Goal: Communication & Community: Answer question/provide support

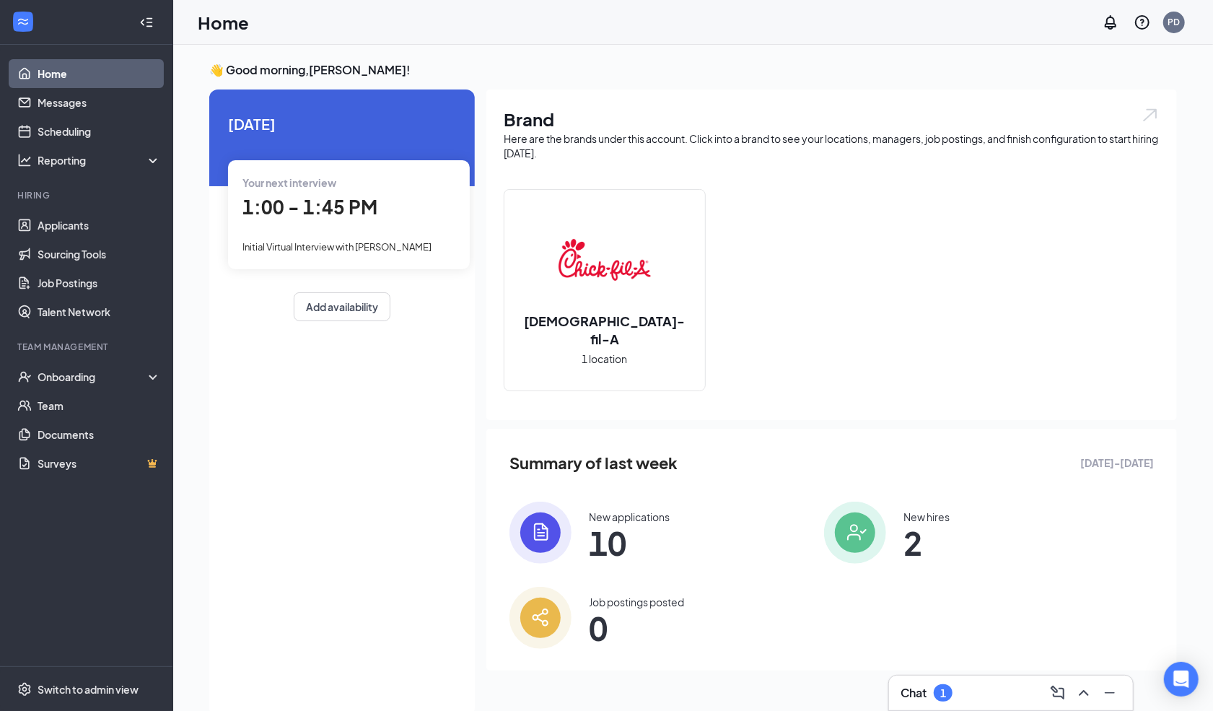
click at [926, 680] on div "Chat 1" at bounding box center [1011, 692] width 244 height 35
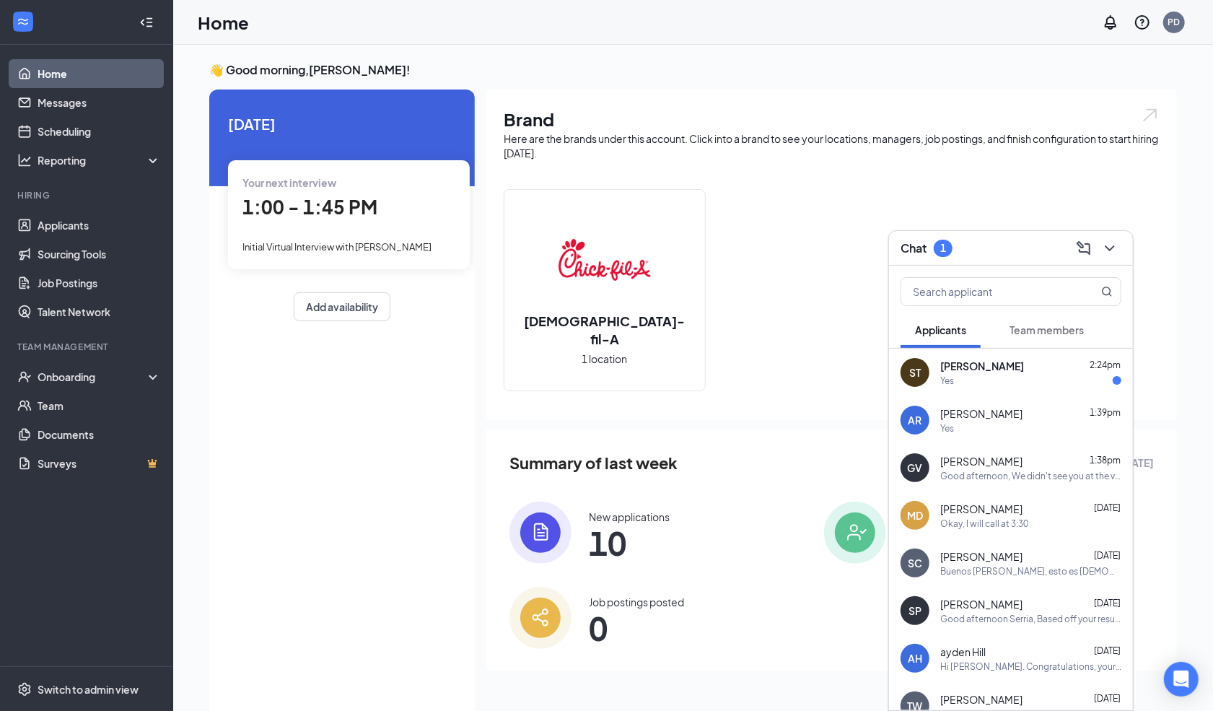
click at [1002, 364] on span "[PERSON_NAME]" at bounding box center [982, 366] width 84 height 14
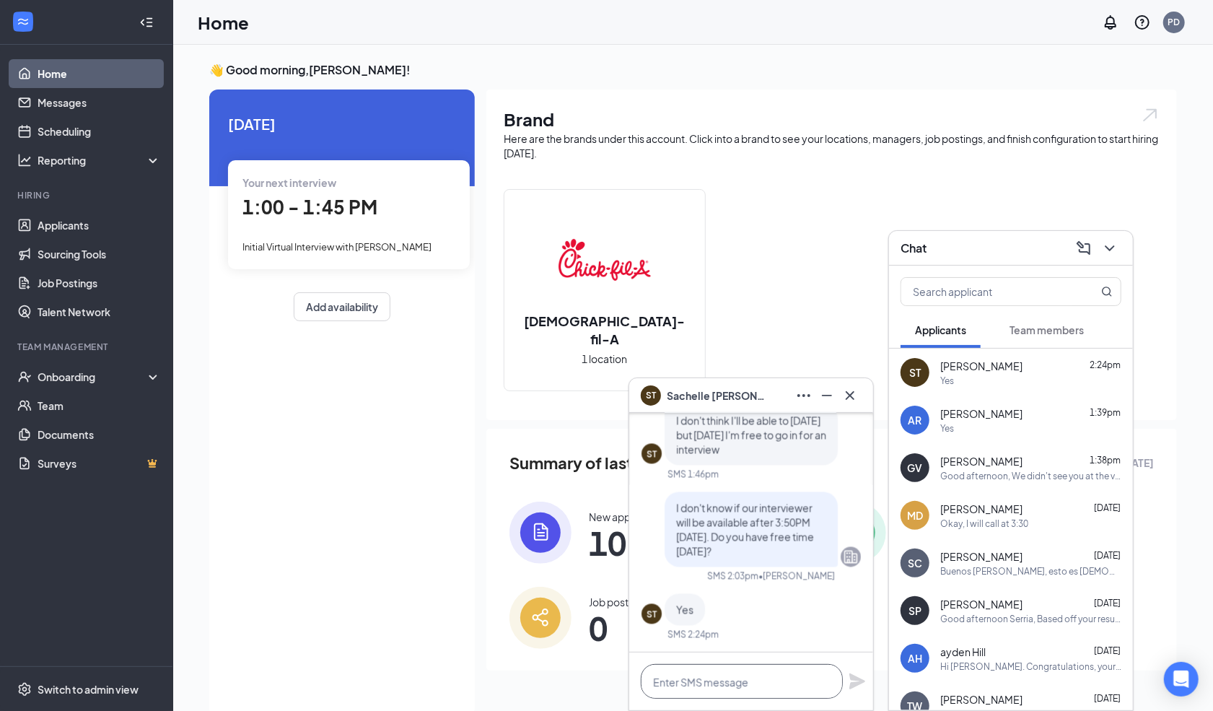
click at [700, 691] on textarea at bounding box center [742, 681] width 202 height 35
type textarea "N"
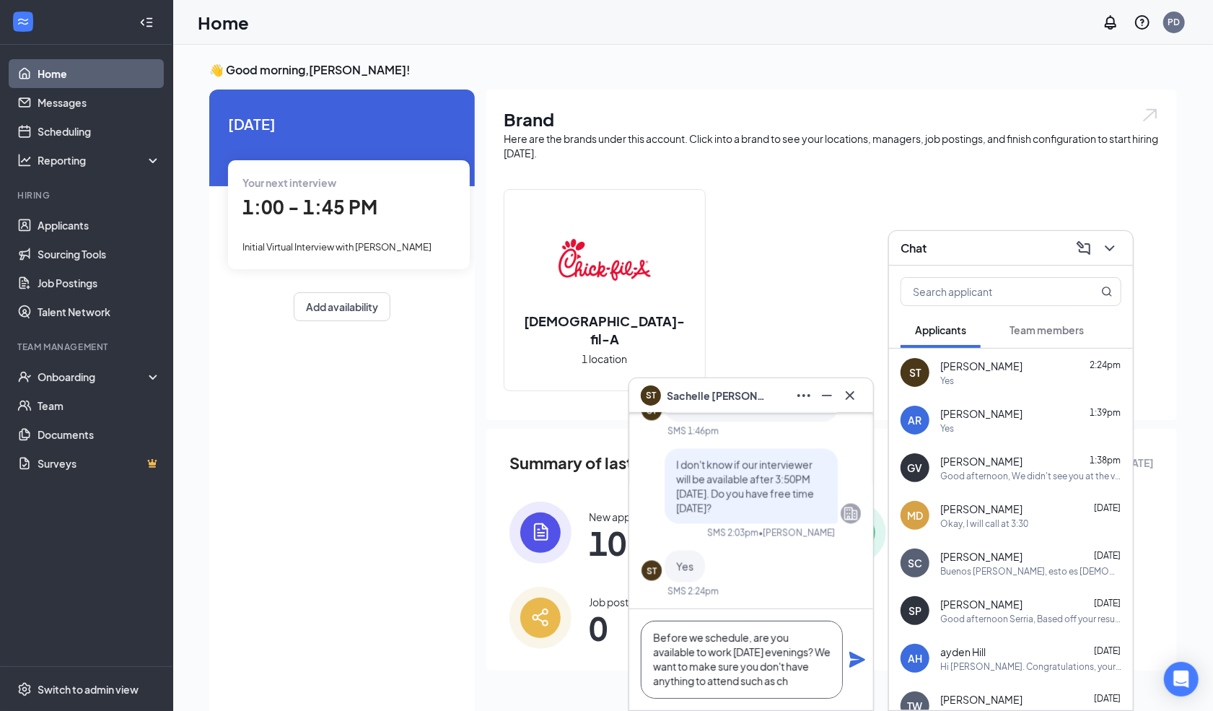
scroll to position [16, 0]
type textarea "Before we schedule, are you available to work [DATE] evenings? We want to make …"
click at [856, 662] on icon "Plane" at bounding box center [857, 660] width 16 height 16
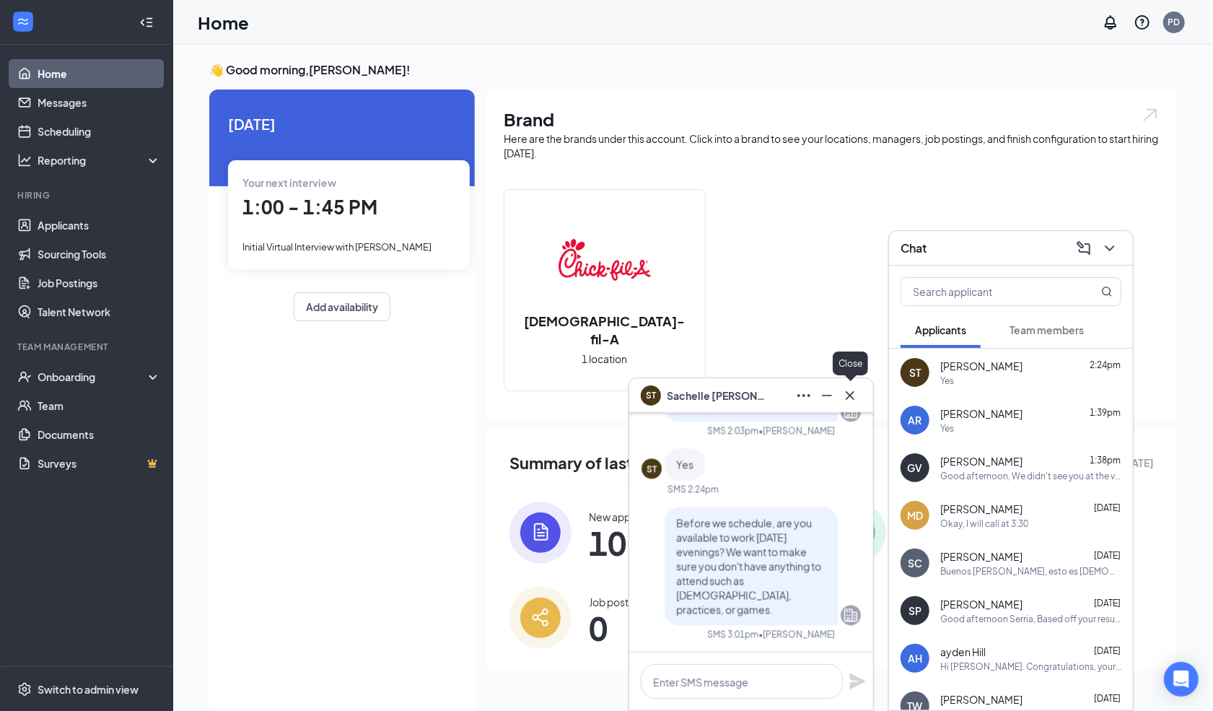
click at [846, 393] on icon "Cross" at bounding box center [849, 395] width 17 height 17
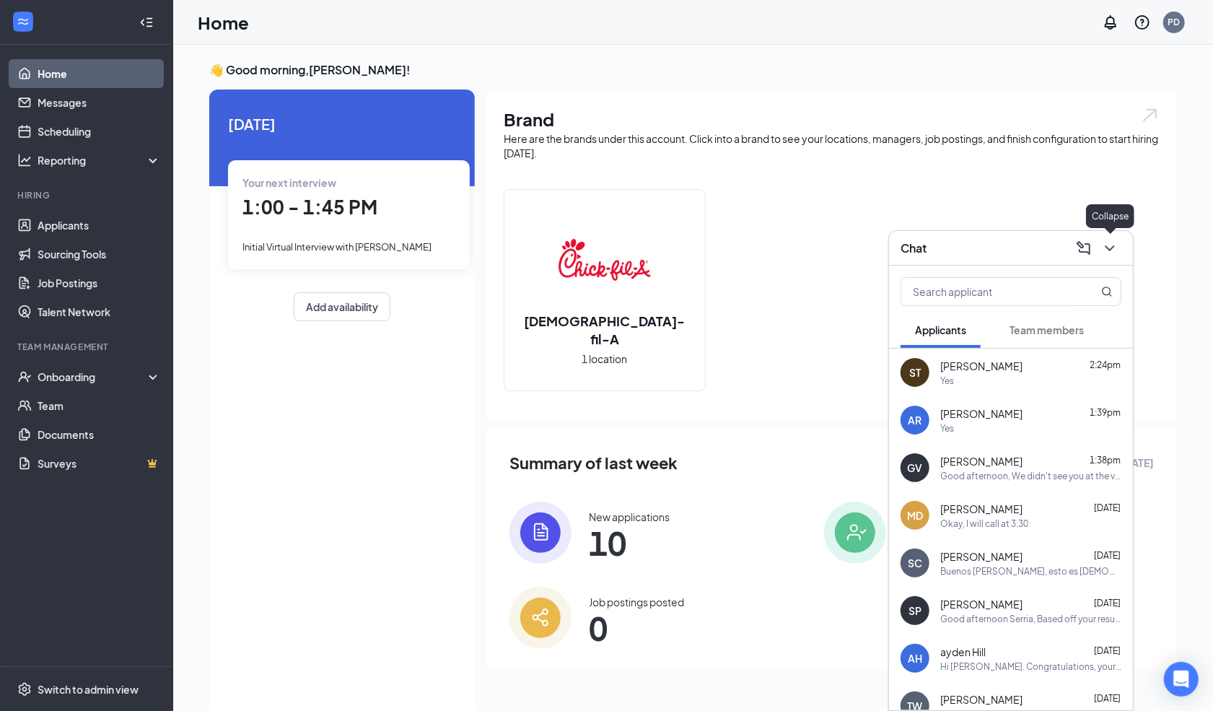
click at [1106, 257] on button at bounding box center [1109, 248] width 23 height 23
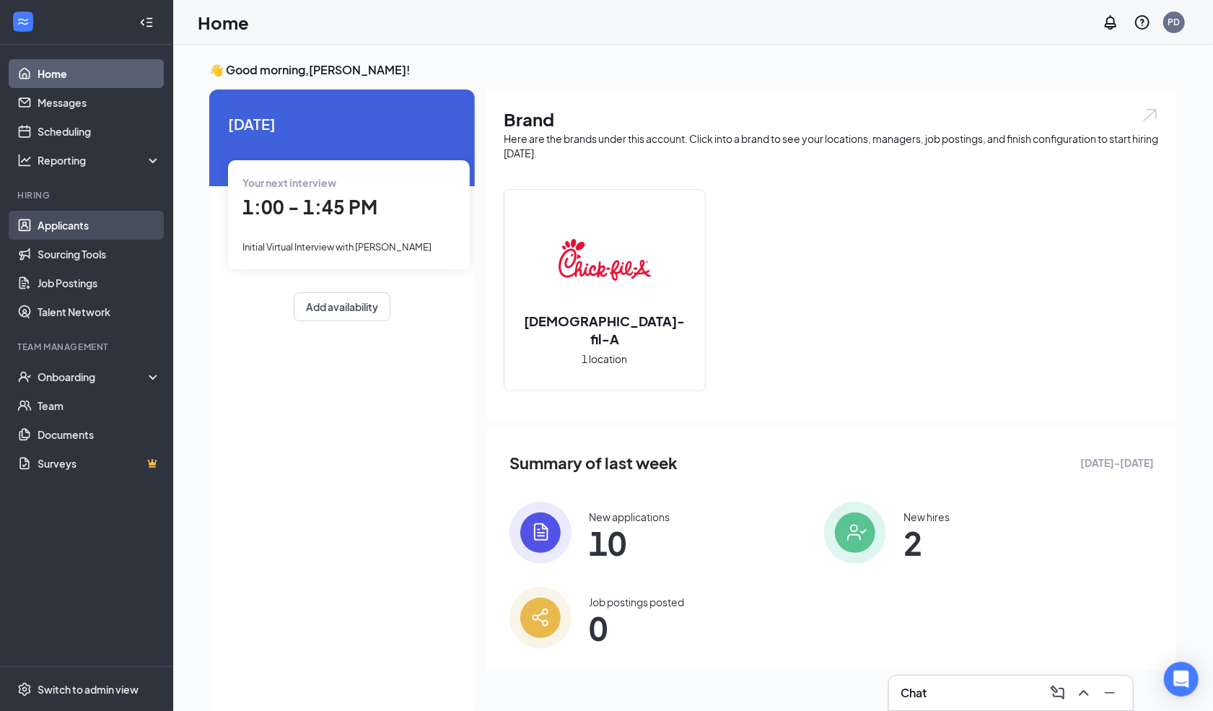
click at [102, 220] on link "Applicants" at bounding box center [99, 225] width 123 height 29
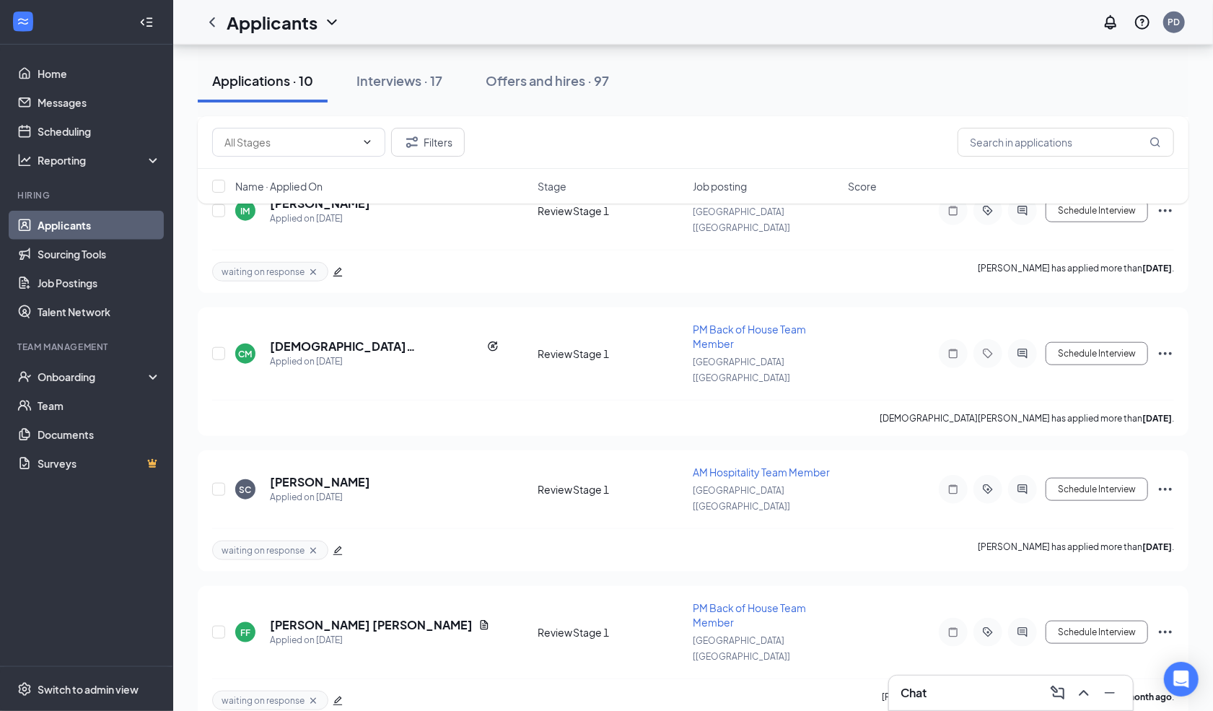
scroll to position [814, 0]
click at [302, 339] on h5 "[DEMOGRAPHIC_DATA][PERSON_NAME]" at bounding box center [375, 347] width 211 height 16
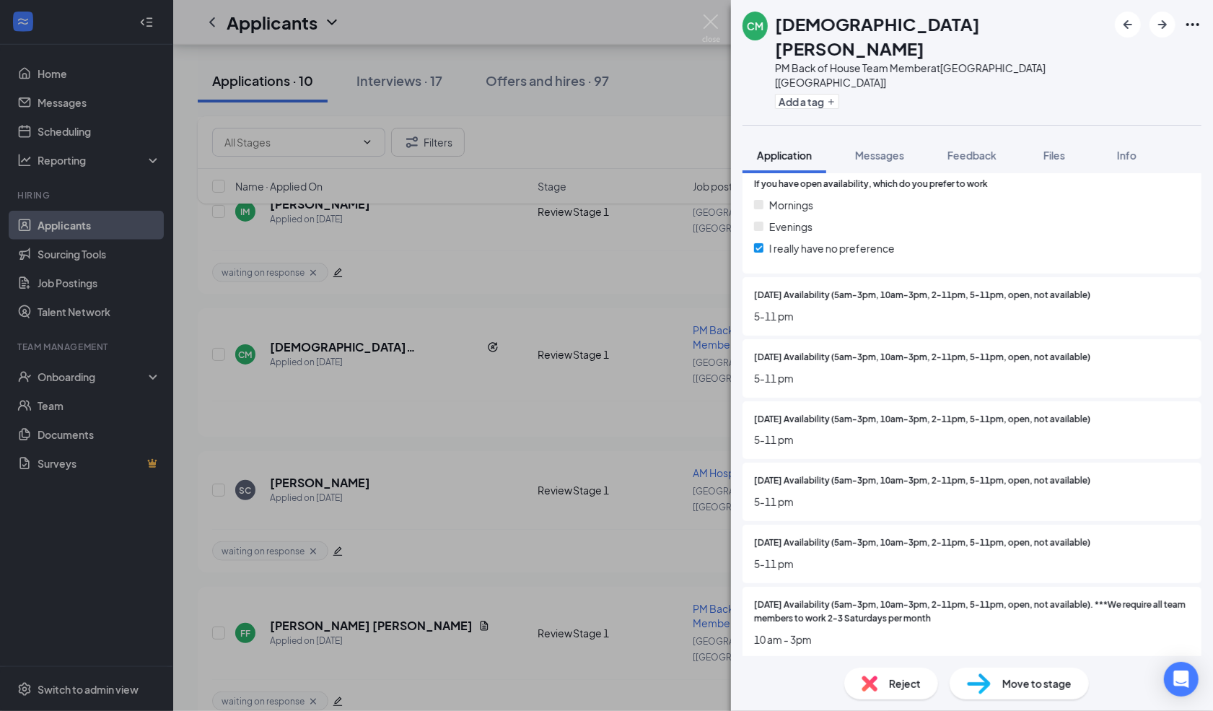
scroll to position [1528, 0]
click at [710, 21] on img at bounding box center [711, 28] width 18 height 28
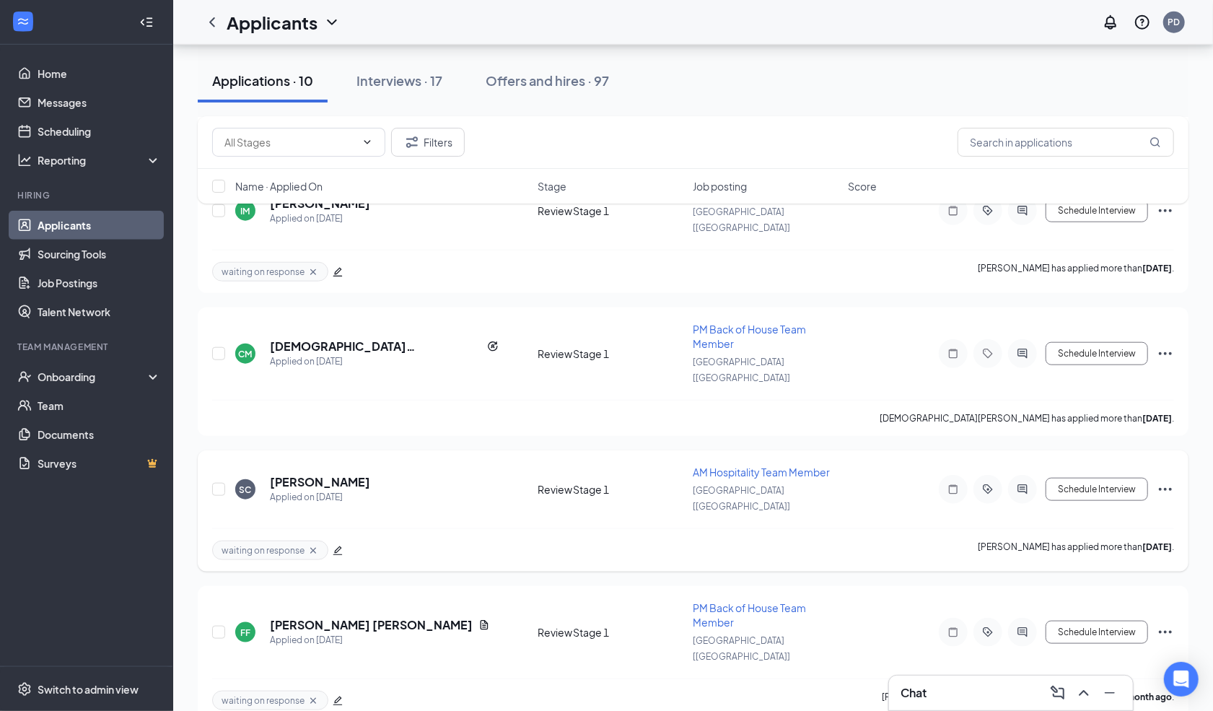
scroll to position [814, 0]
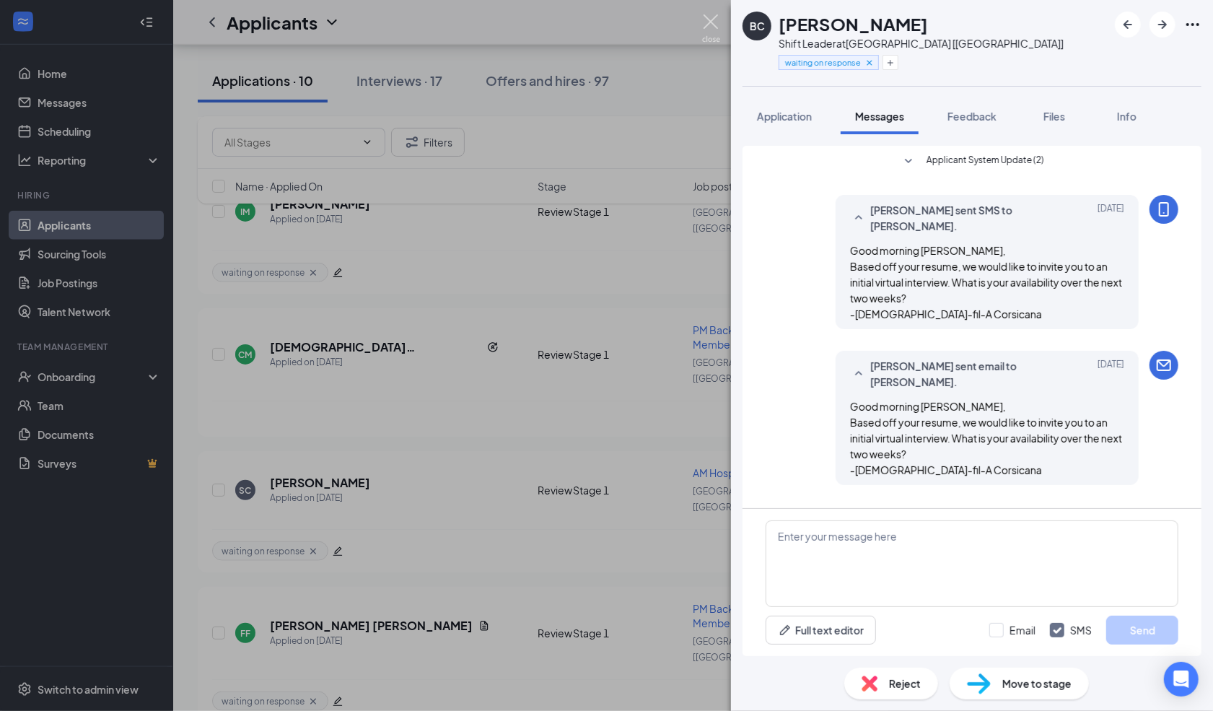
click at [709, 27] on img at bounding box center [711, 28] width 18 height 28
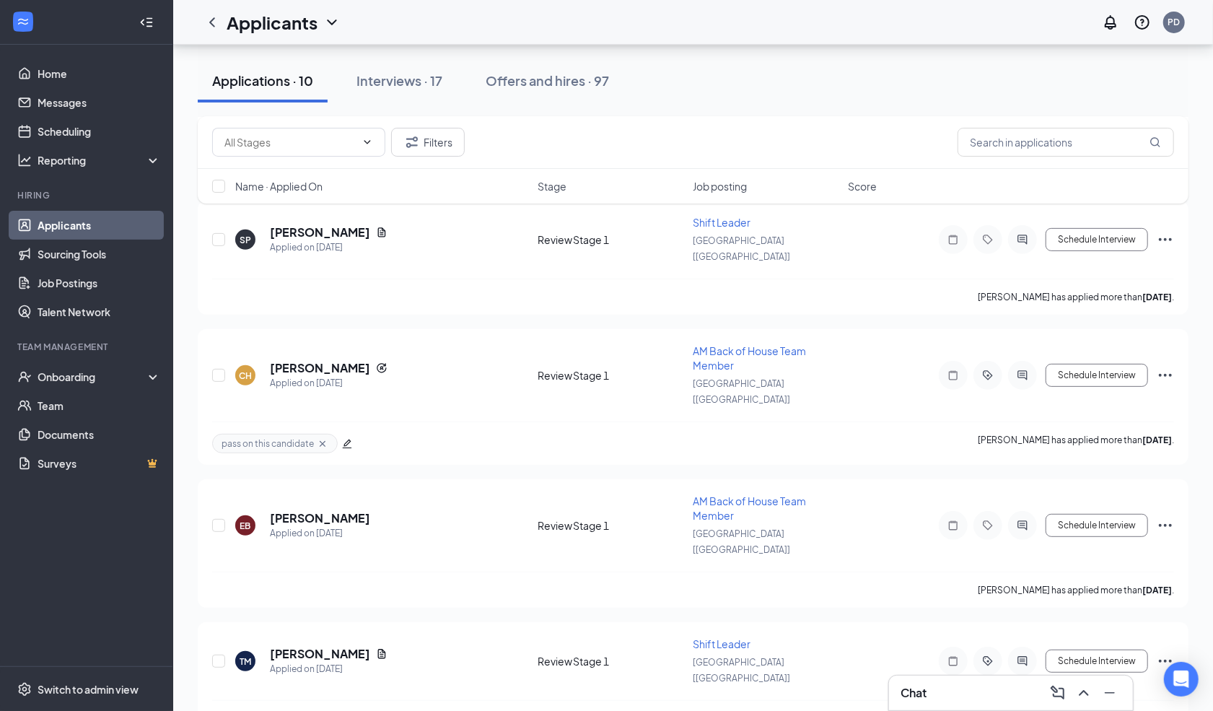
scroll to position [141, 0]
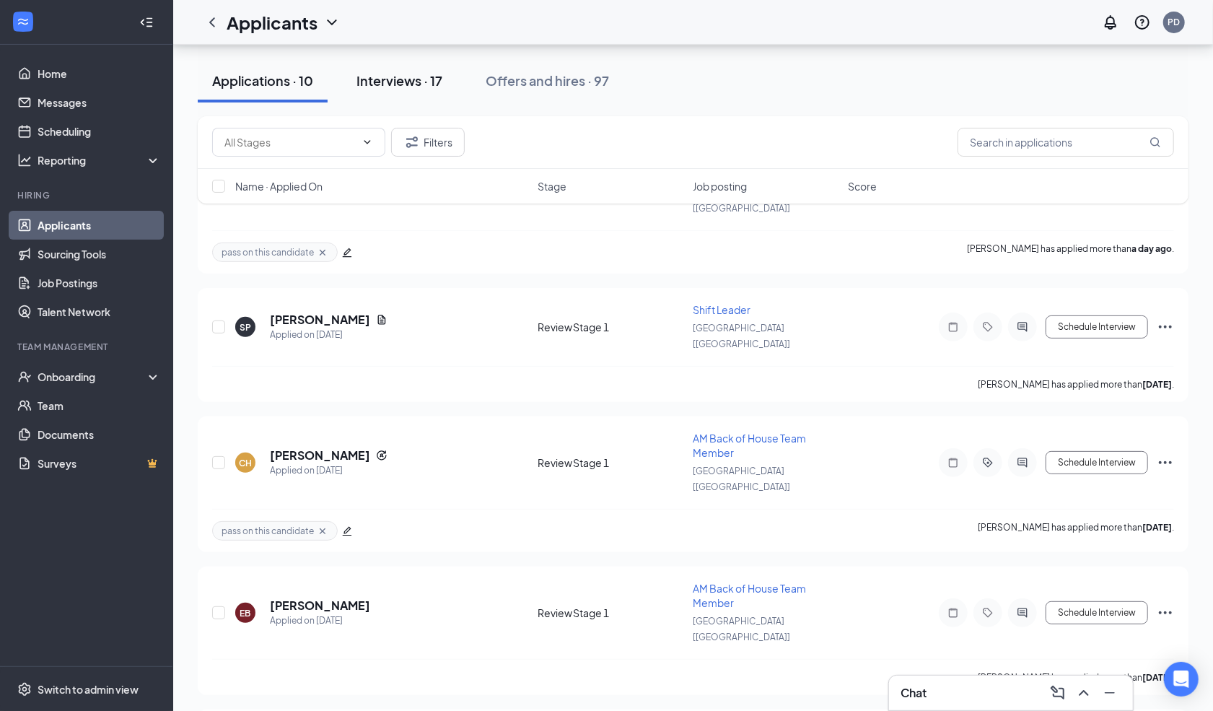
click at [358, 94] on button "Interviews · 17" at bounding box center [399, 80] width 115 height 43
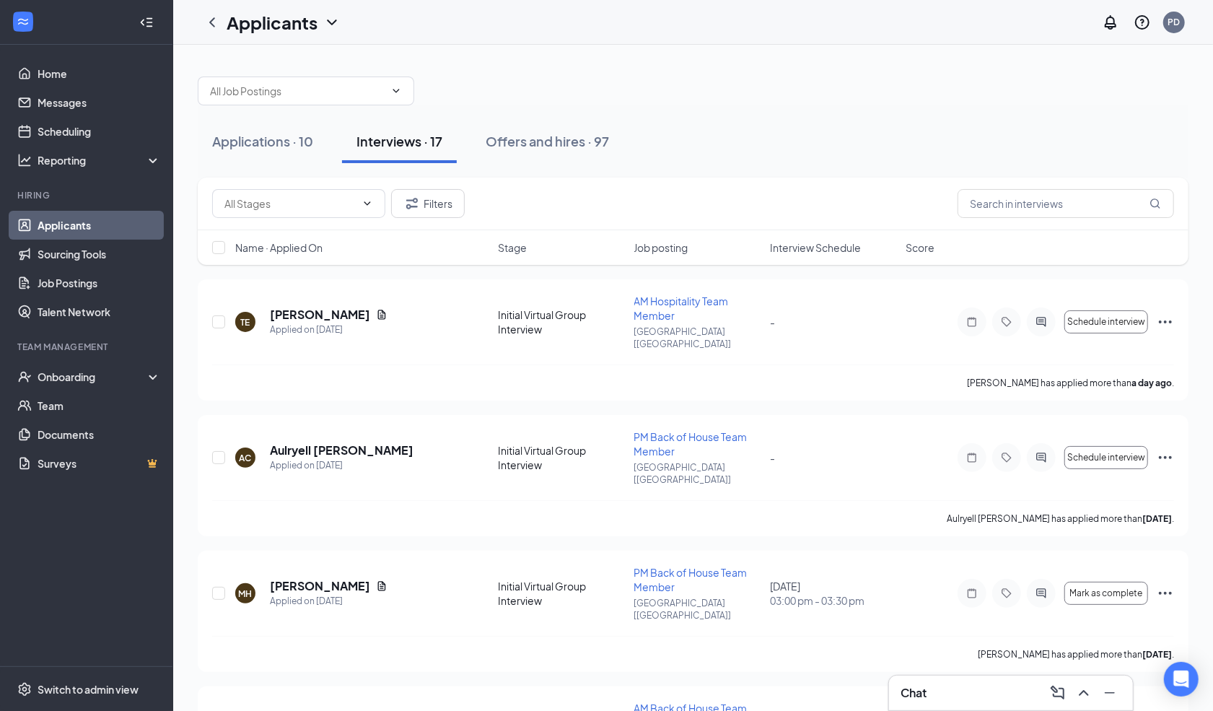
click at [802, 251] on span "Interview Schedule" at bounding box center [815, 247] width 91 height 14
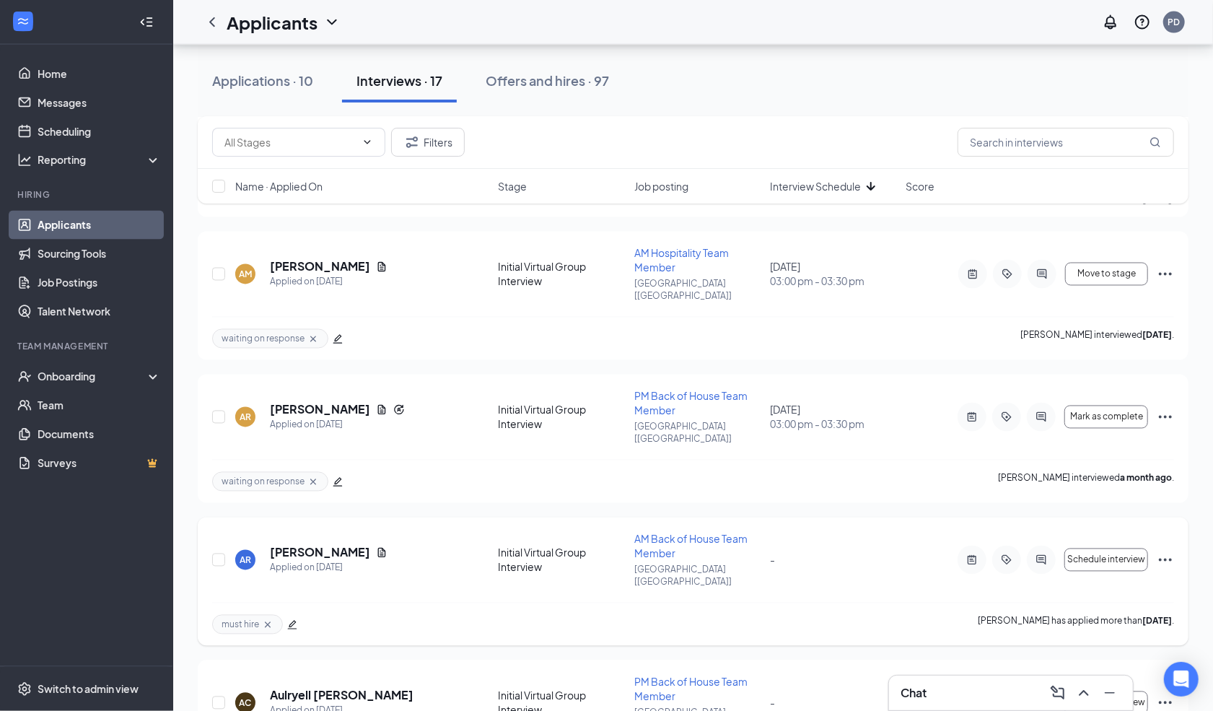
scroll to position [1660, 0]
click at [818, 603] on div "must hire [PERSON_NAME] has applied more than [DATE] ." at bounding box center [693, 624] width 962 height 43
click at [299, 71] on div "Applications · 10" at bounding box center [262, 80] width 101 height 18
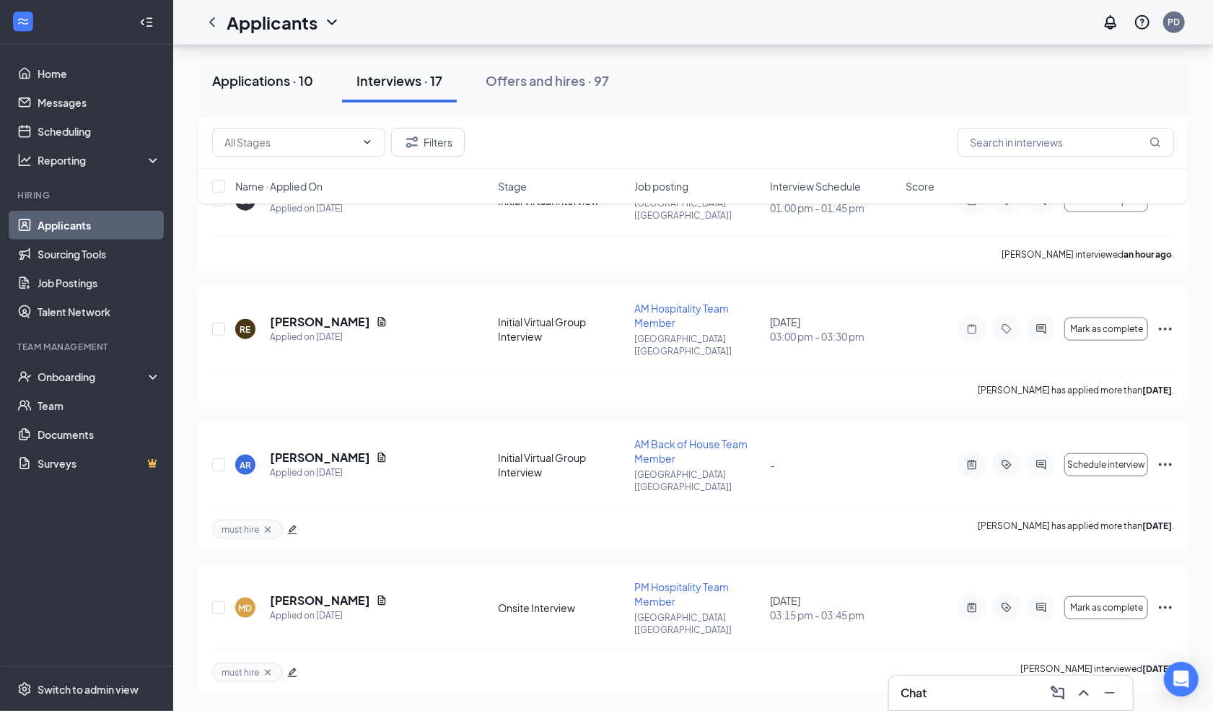
scroll to position [789, 0]
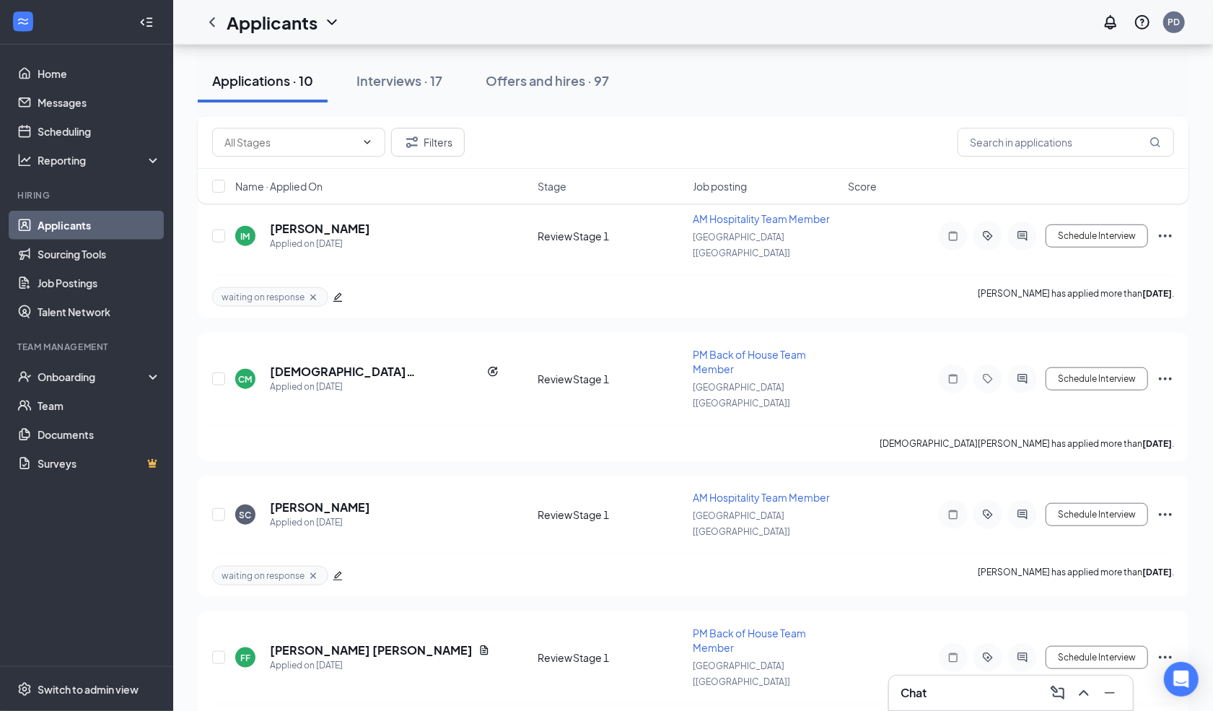
click at [973, 677] on div "Chat" at bounding box center [1011, 692] width 244 height 35
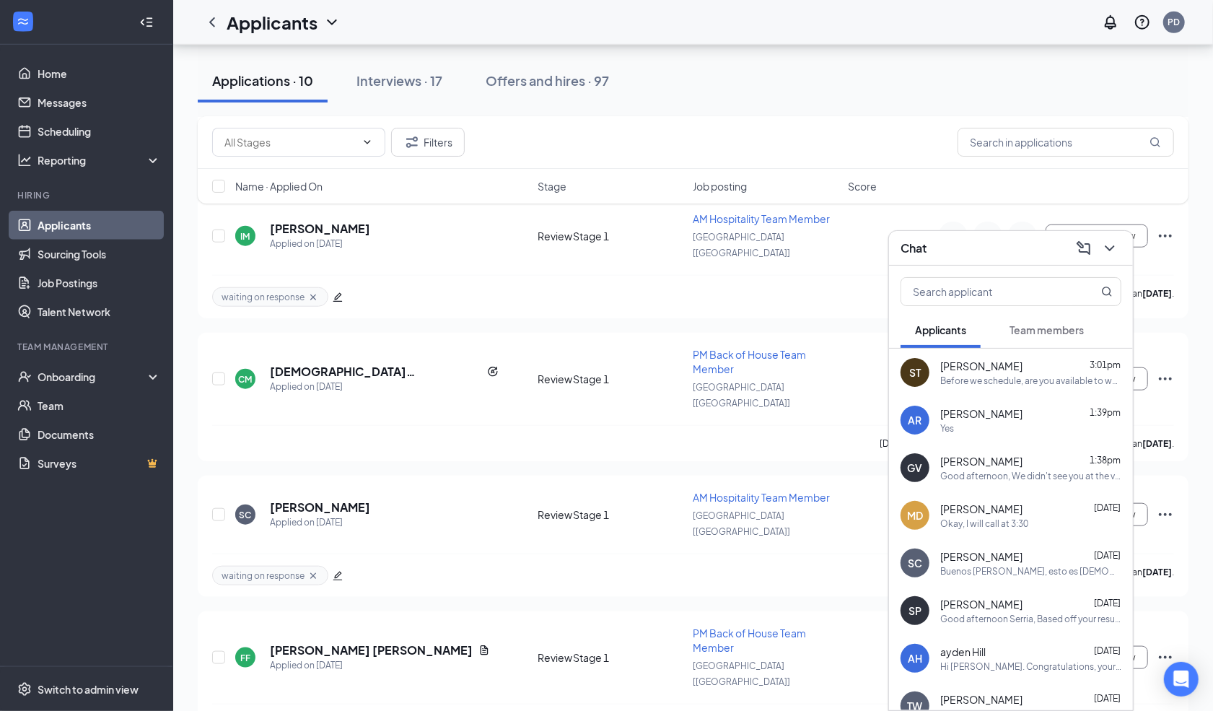
click at [1027, 338] on button "Team members" at bounding box center [1046, 330] width 103 height 36
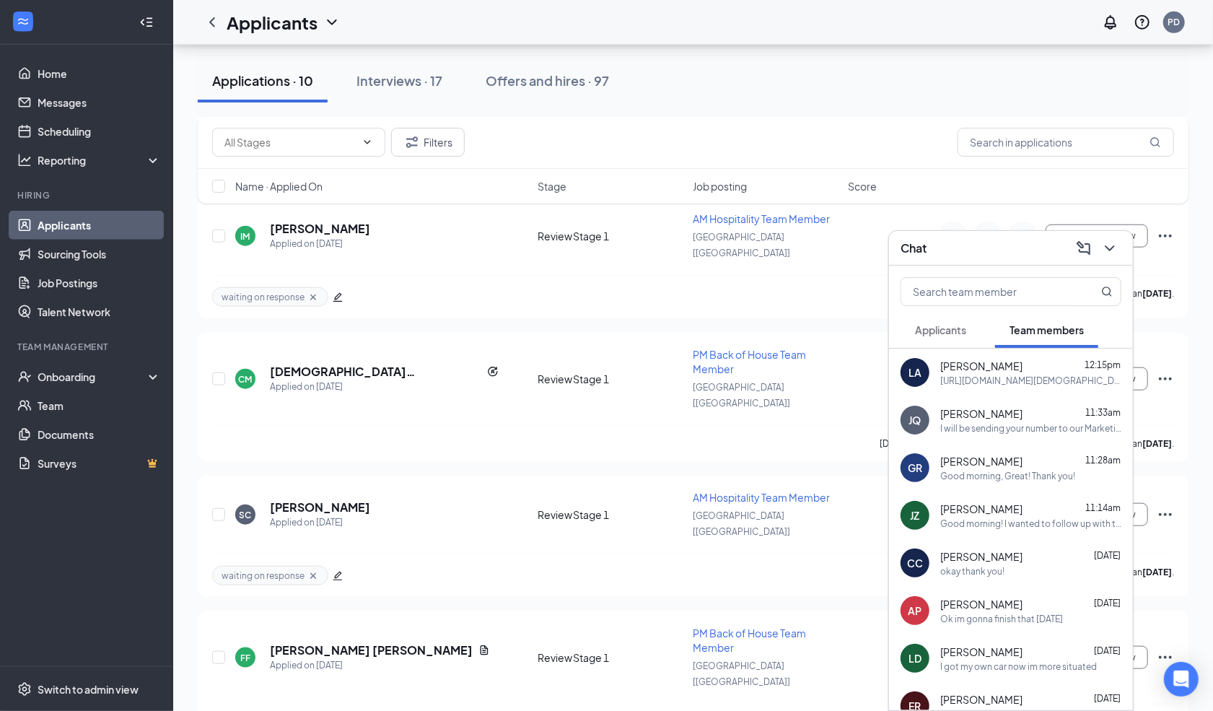
click at [989, 376] on div "[URL][DOMAIN_NAME][DEMOGRAPHIC_DATA]" at bounding box center [1030, 380] width 181 height 12
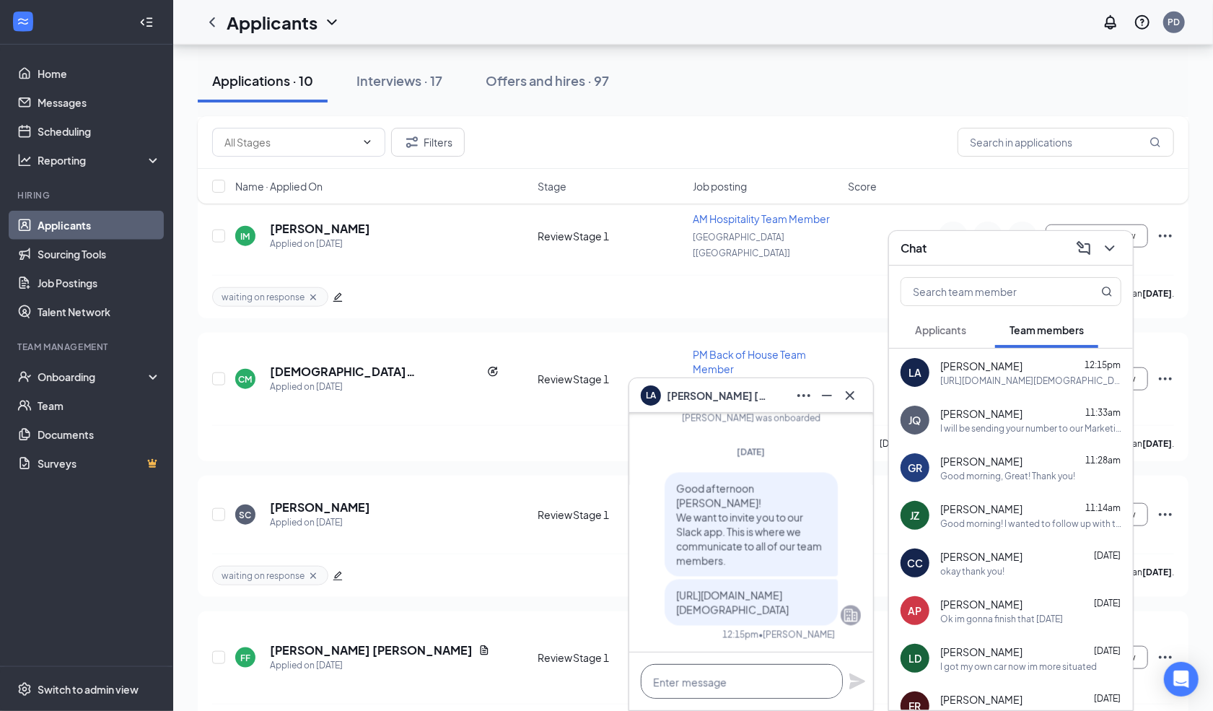
click at [693, 683] on textarea at bounding box center [742, 681] width 202 height 35
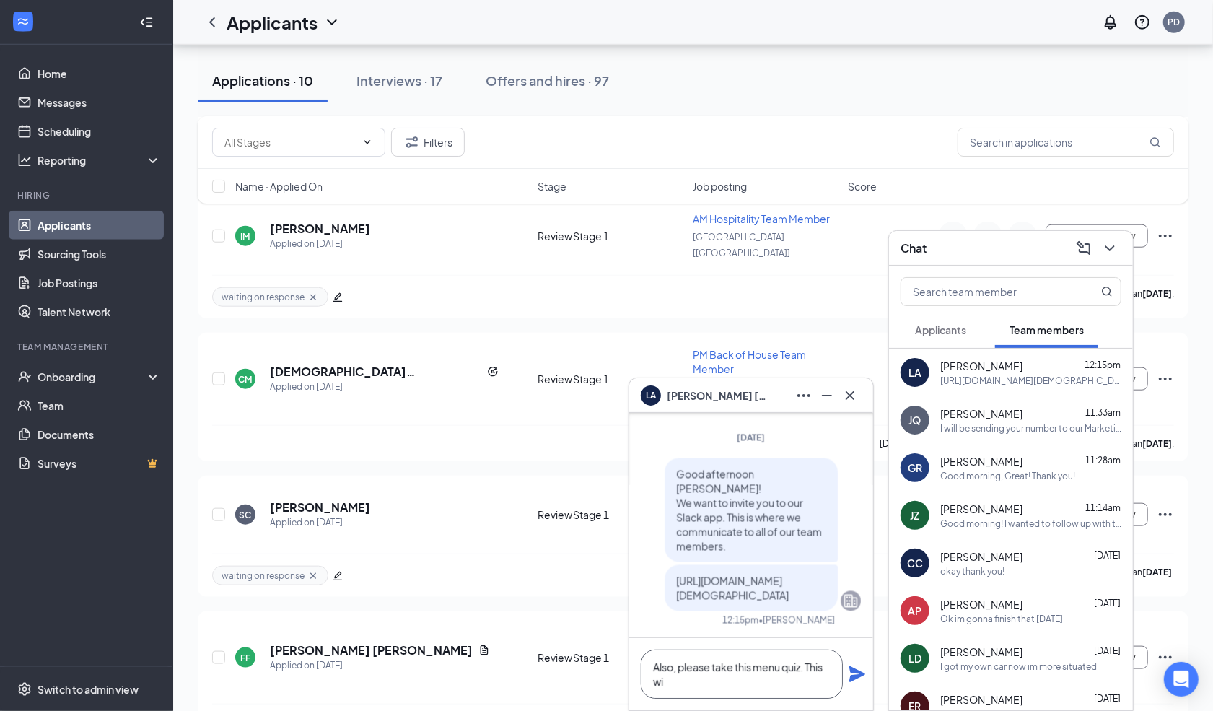
scroll to position [1, 0]
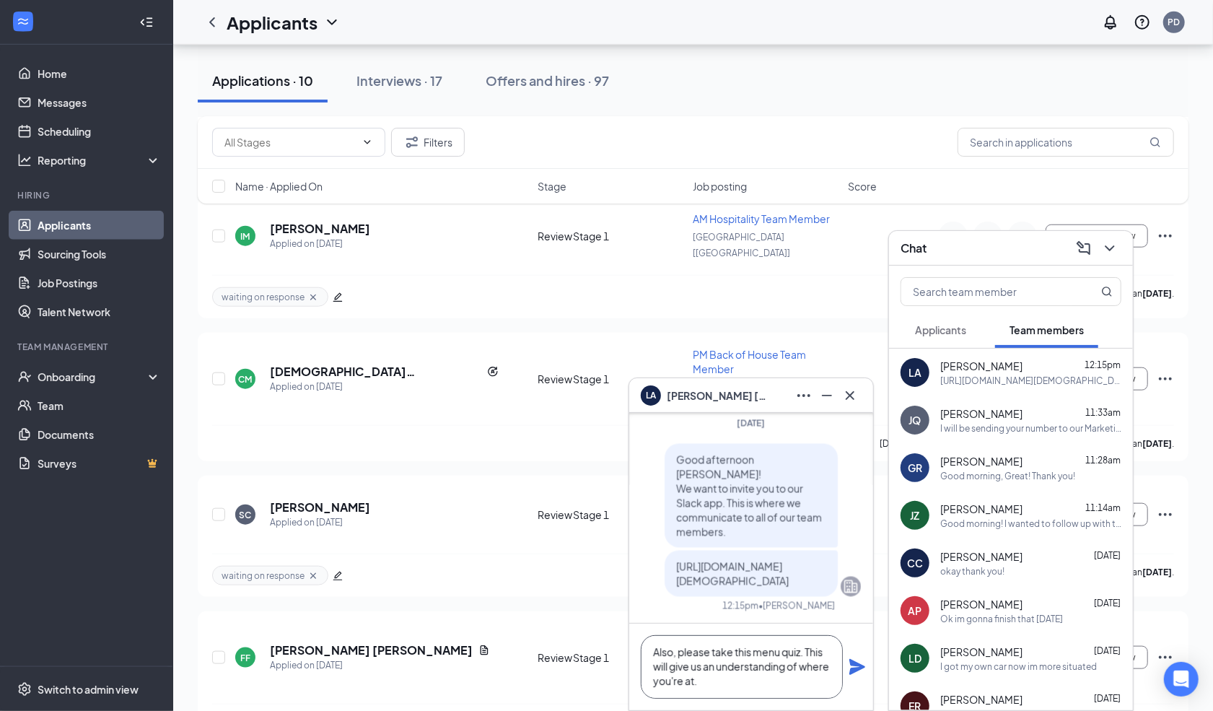
paste textarea "[URL][DOMAIN_NAME]"
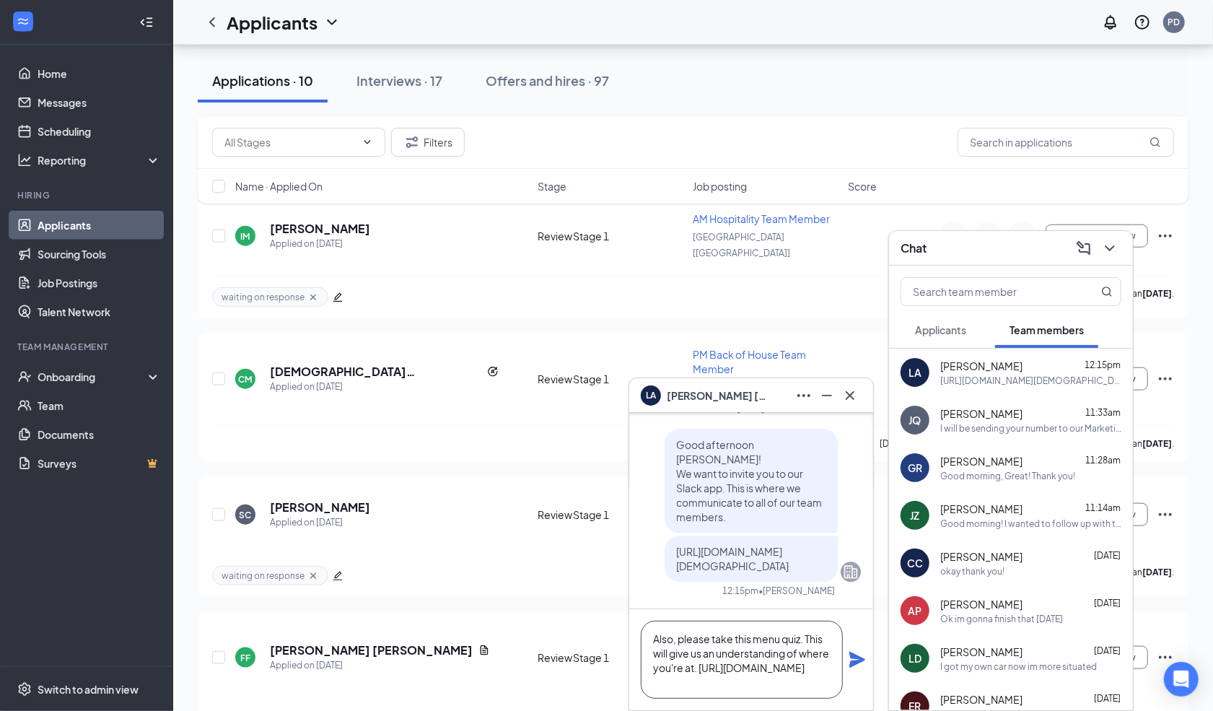
scroll to position [16, 0]
type textarea "Also, please take this menu quiz. This will give us an understanding of where y…"
click at [855, 657] on icon "Plane" at bounding box center [857, 660] width 16 height 16
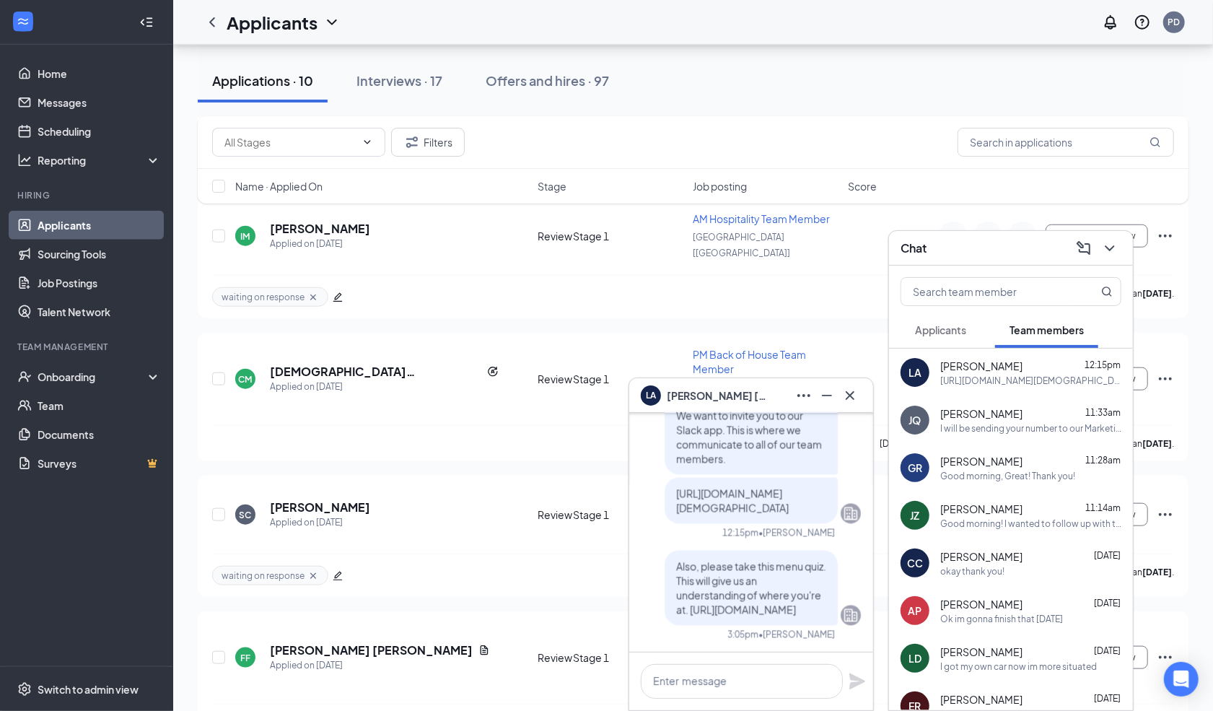
scroll to position [0, 0]
